Goal: Book appointment/travel/reservation

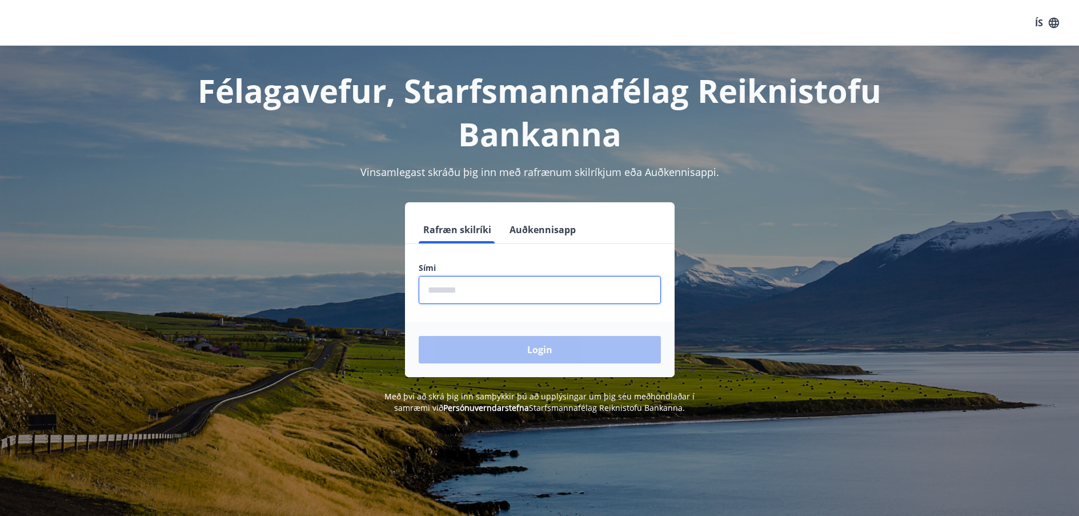
click at [510, 296] on input "phone" at bounding box center [540, 290] width 242 height 28
type input "********"
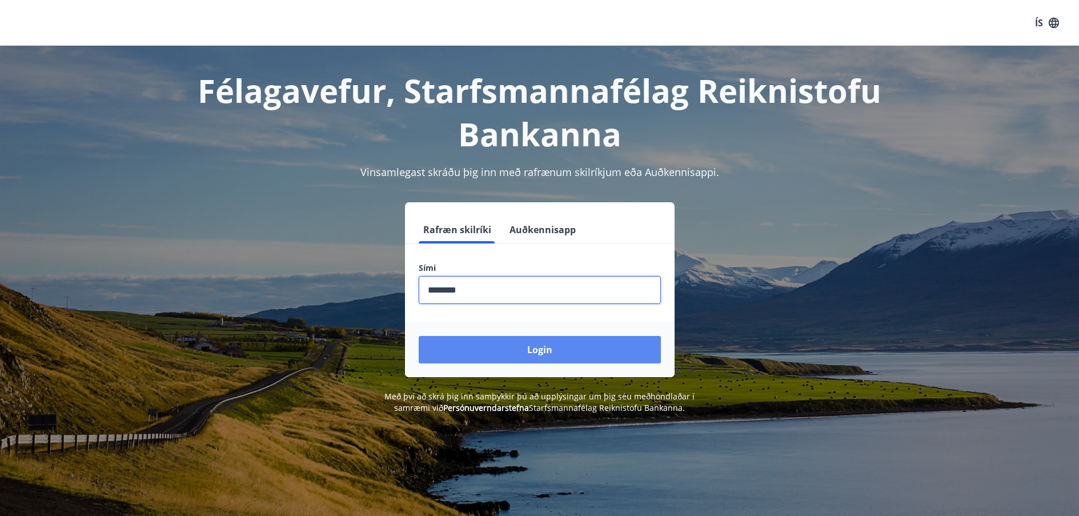
click at [498, 346] on button "Login" at bounding box center [540, 349] width 242 height 27
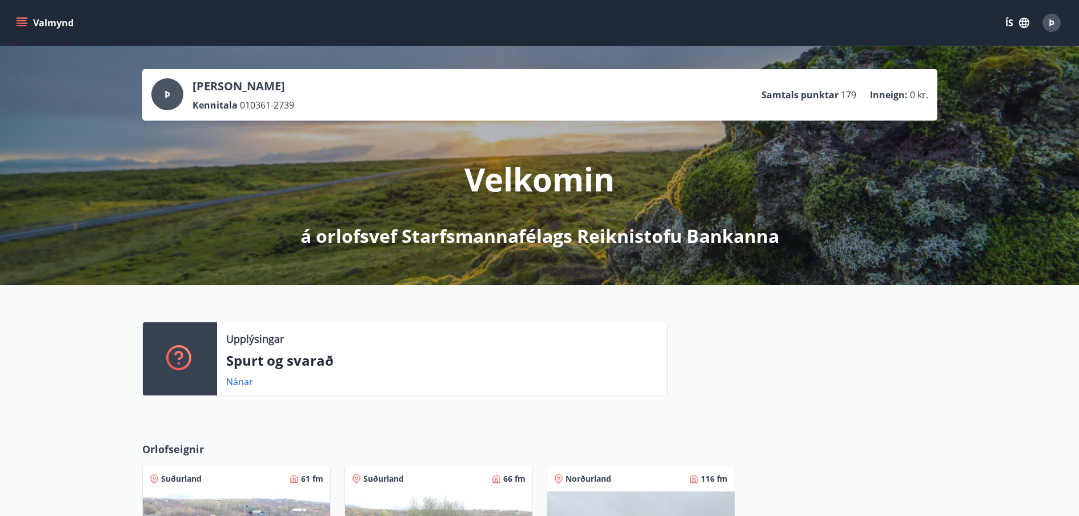
click at [24, 23] on icon "menu" at bounding box center [23, 22] width 13 height 1
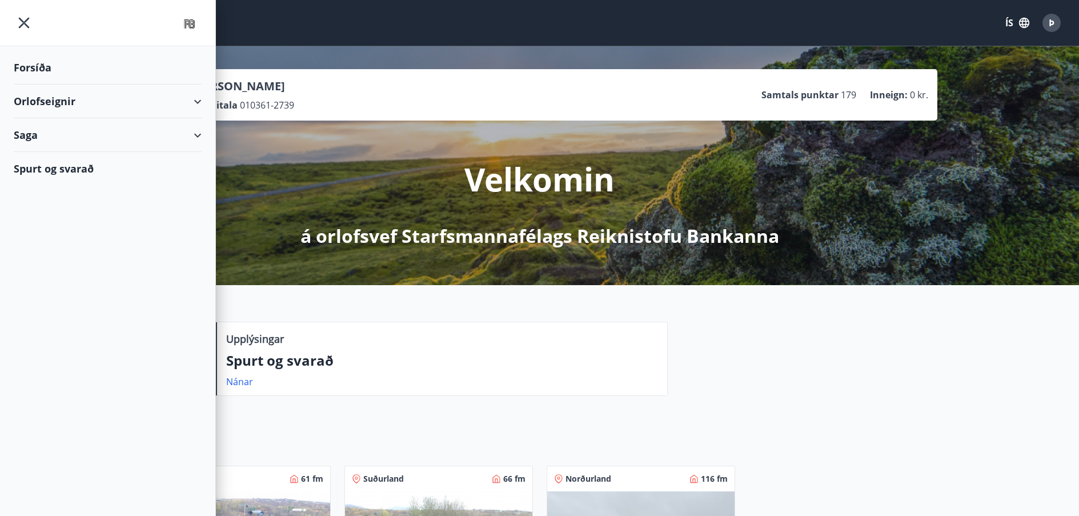
click at [200, 99] on div "Orlofseignir" at bounding box center [108, 102] width 188 height 34
click at [131, 154] on div "Bókunardagatal" at bounding box center [108, 154] width 170 height 24
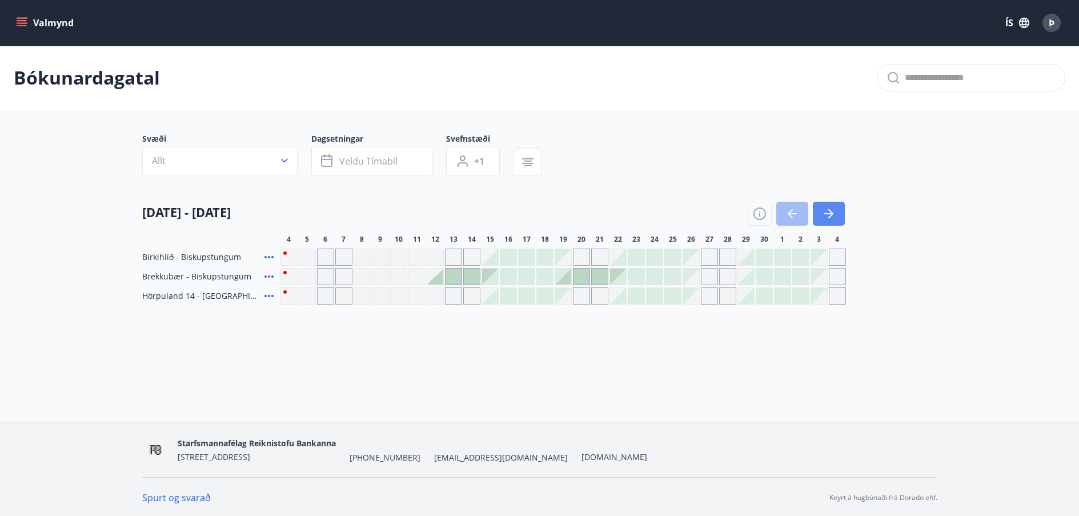
click at [829, 211] on icon "button" at bounding box center [829, 214] width 14 height 14
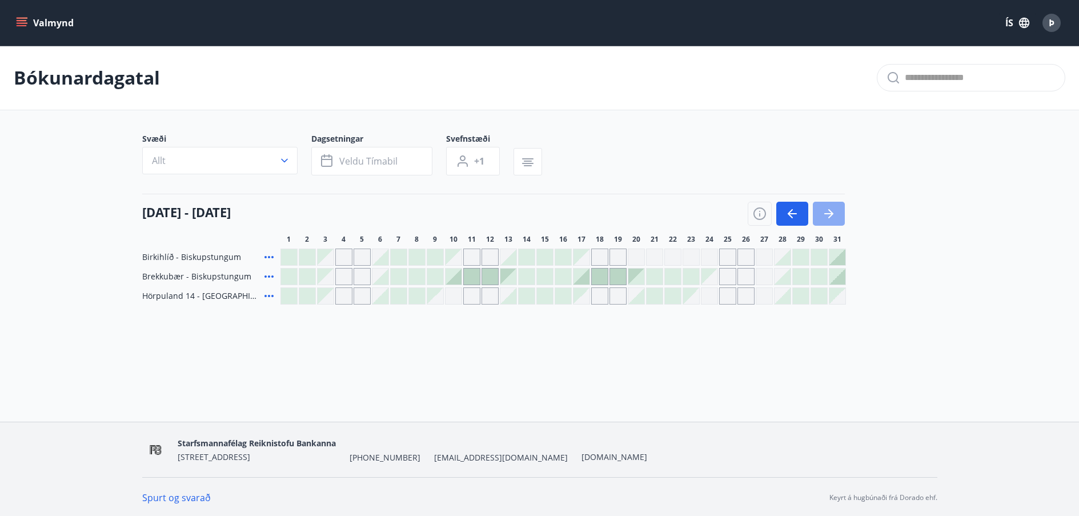
click at [829, 212] on icon "button" at bounding box center [829, 214] width 14 height 14
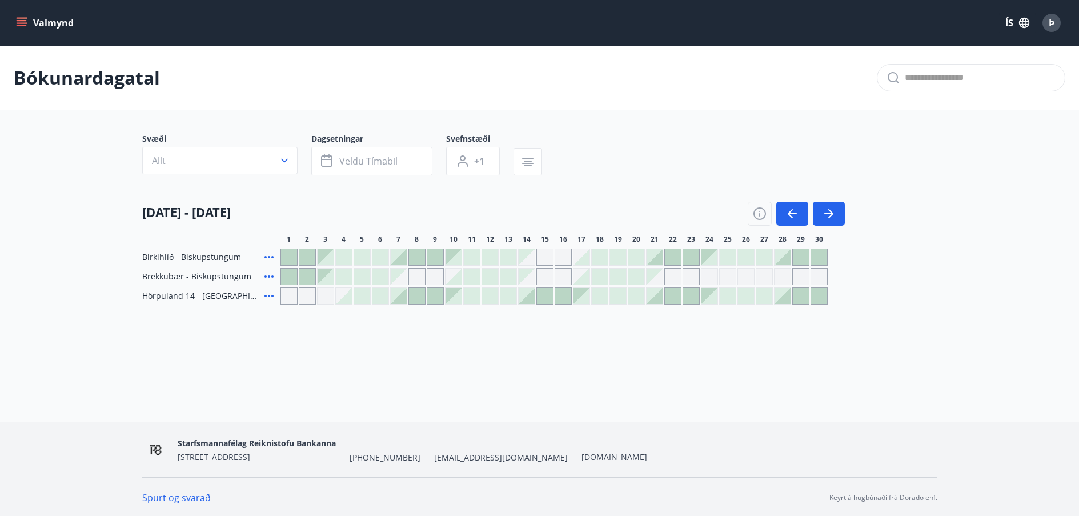
click at [530, 293] on div at bounding box center [526, 296] width 16 height 16
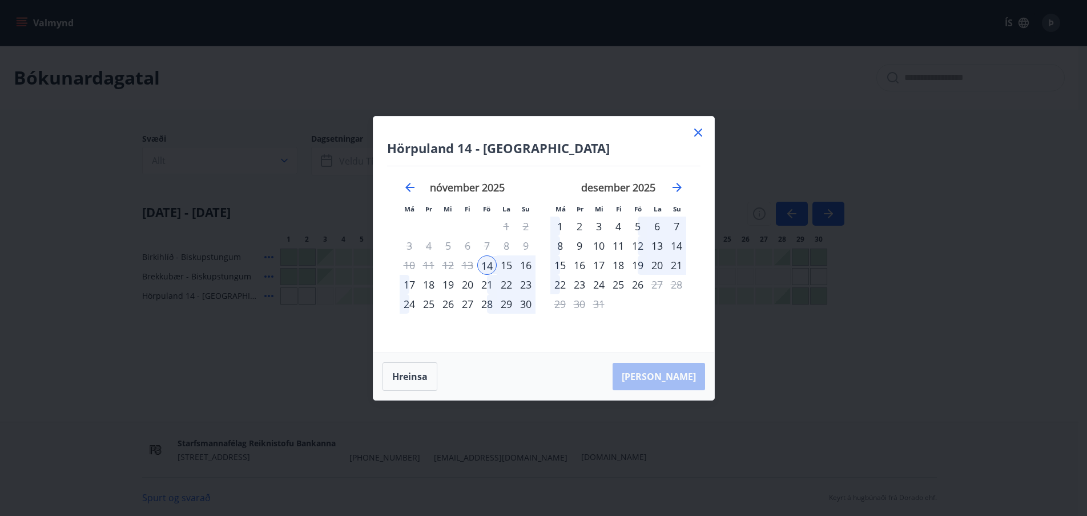
click at [526, 262] on div "16" at bounding box center [525, 264] width 19 height 19
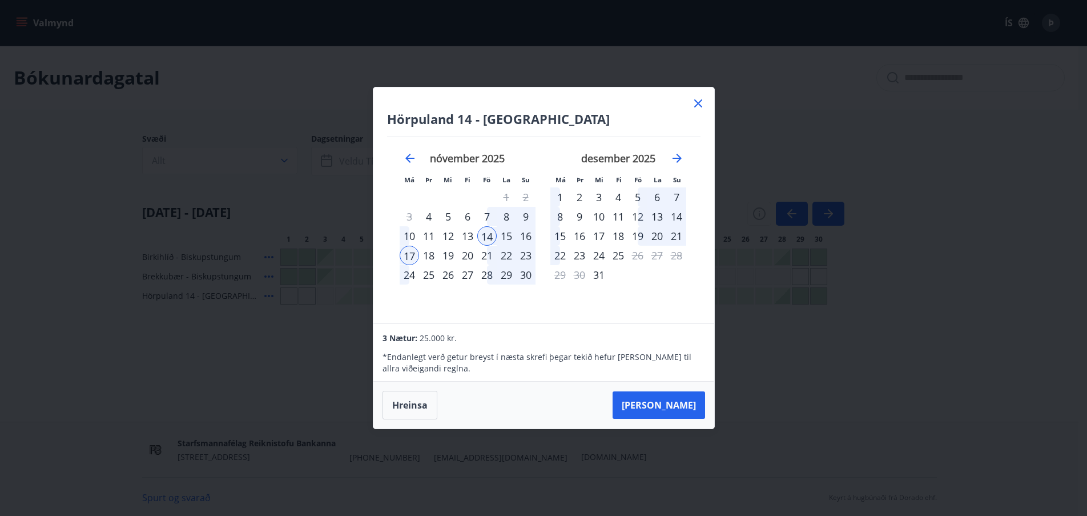
click at [699, 104] on icon at bounding box center [698, 103] width 8 height 8
